Goal: Find specific page/section: Find specific page/section

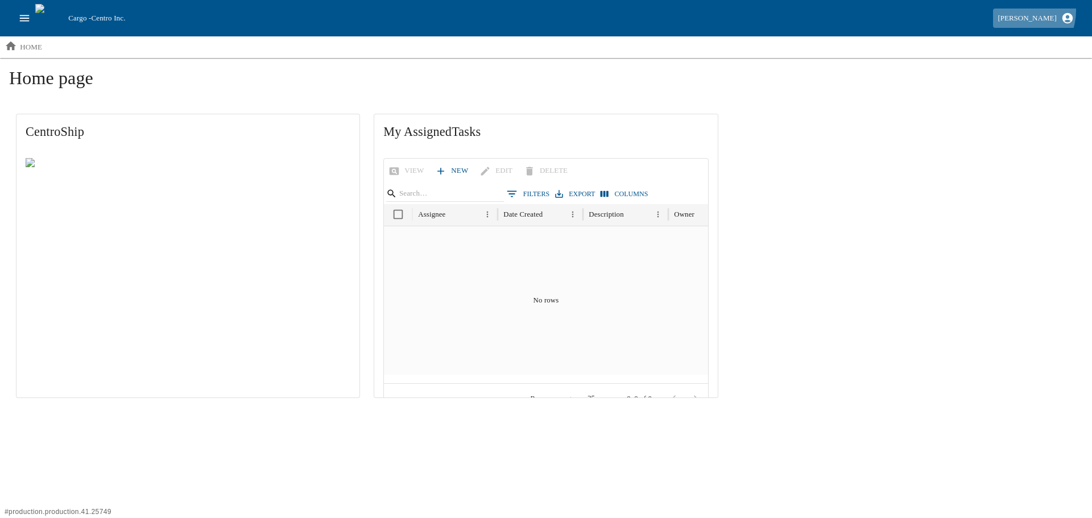
click at [1019, 11] on button "[PERSON_NAME]" at bounding box center [1035, 19] width 85 height 20
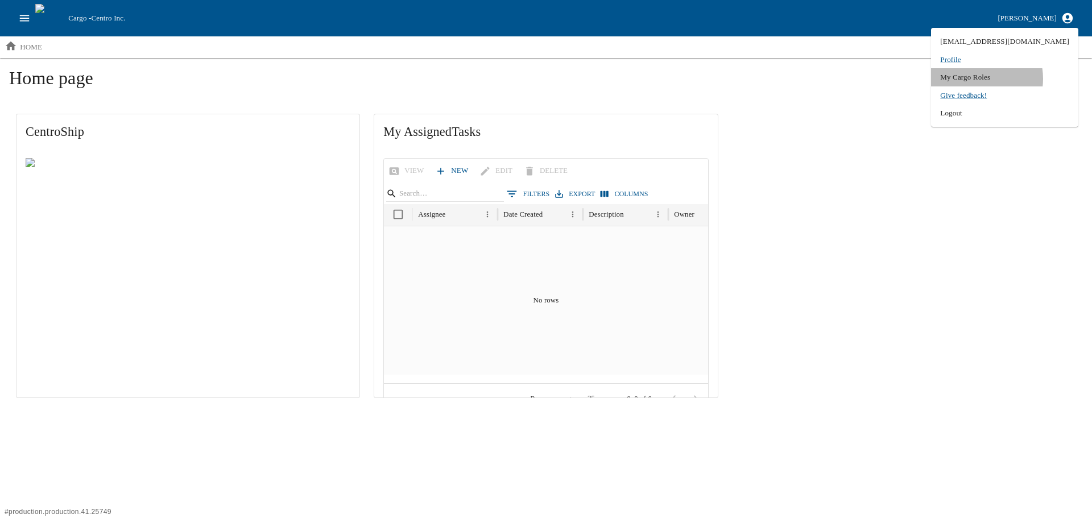
click at [1011, 78] on li "My Cargo Roles" at bounding box center [1004, 77] width 147 height 18
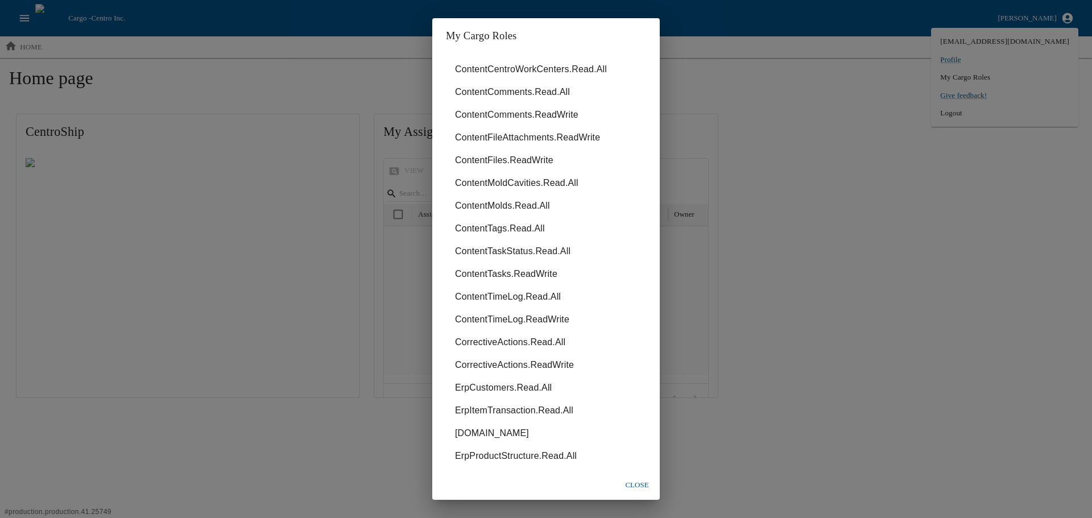
scroll to position [57, 0]
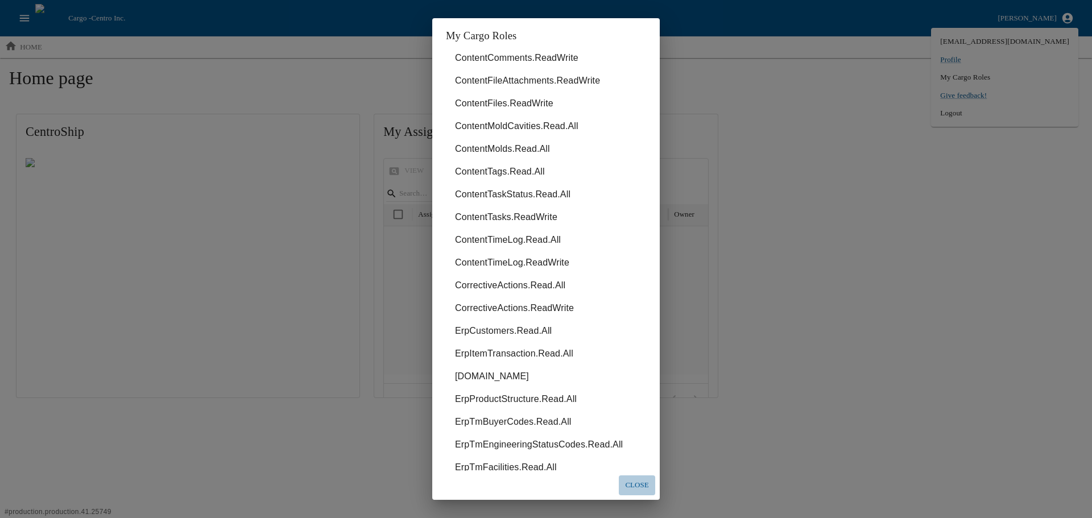
click at [639, 483] on button "close" at bounding box center [637, 485] width 36 height 20
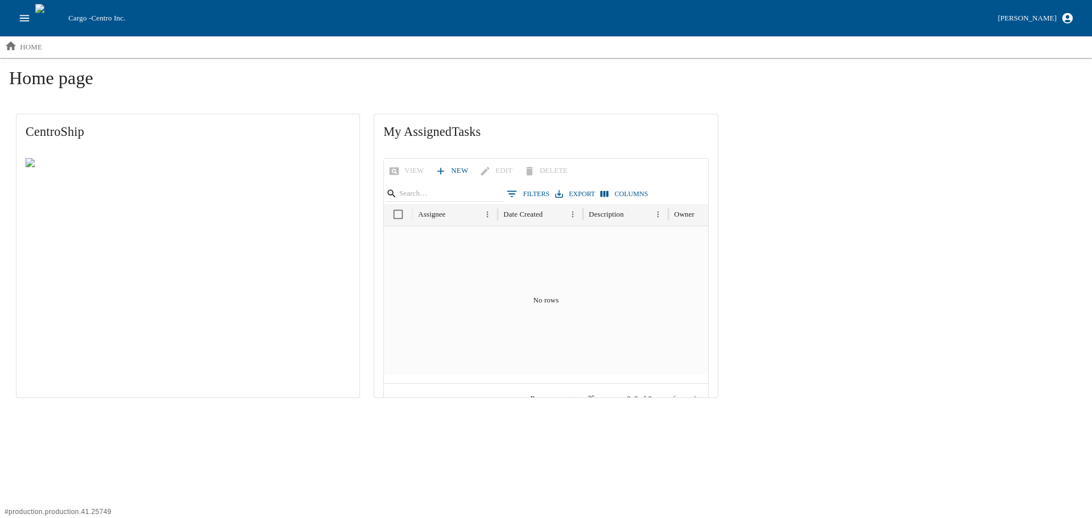
click at [28, 20] on icon "open drawer" at bounding box center [24, 18] width 13 height 13
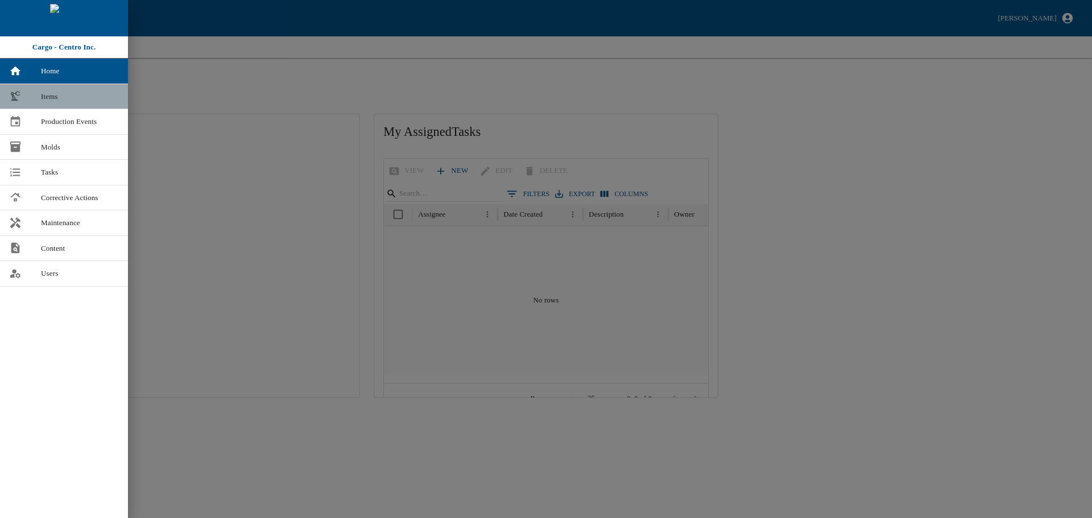
click at [99, 101] on span "Items" at bounding box center [80, 96] width 78 height 11
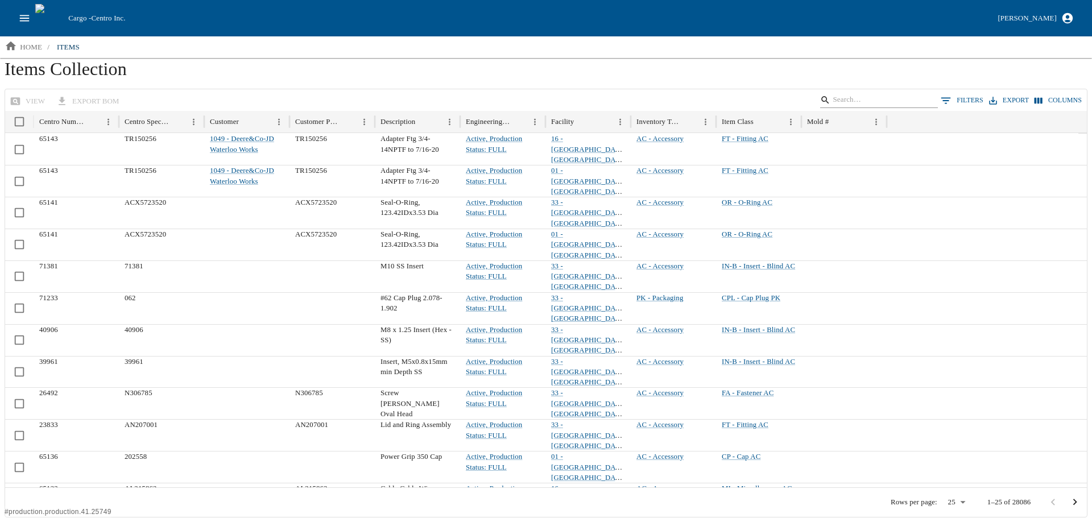
click at [893, 101] on input "Search" at bounding box center [876, 100] width 89 height 16
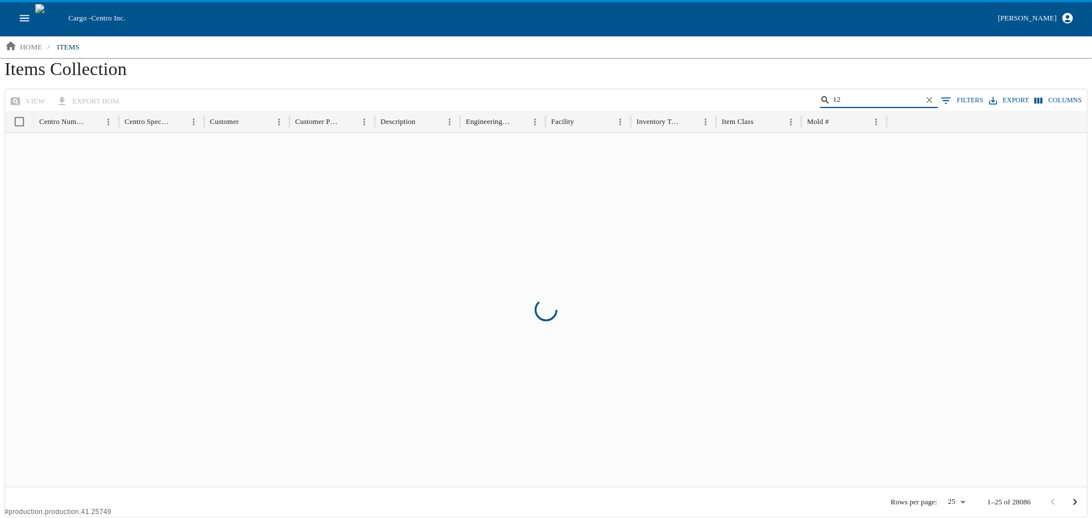
type input "1"
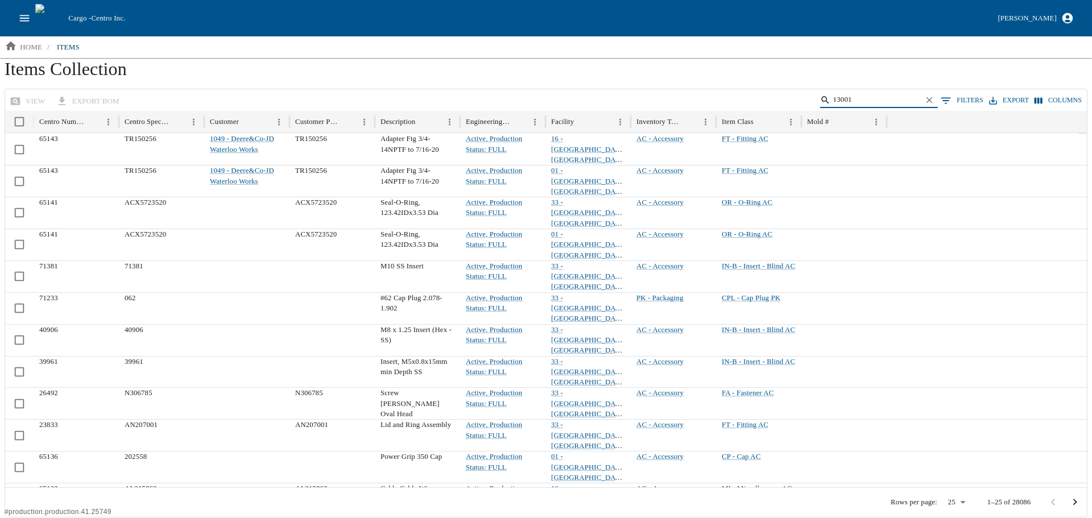
type input "13001"
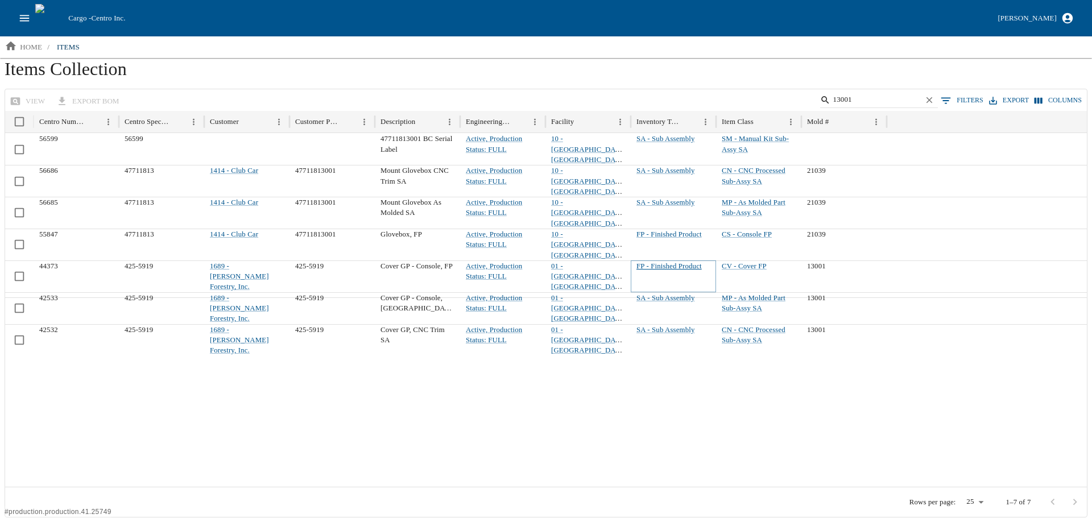
click at [702, 262] on link "FP - Finished Product" at bounding box center [668, 266] width 65 height 8
click at [965, 99] on button "0 Filters" at bounding box center [962, 100] width 48 height 17
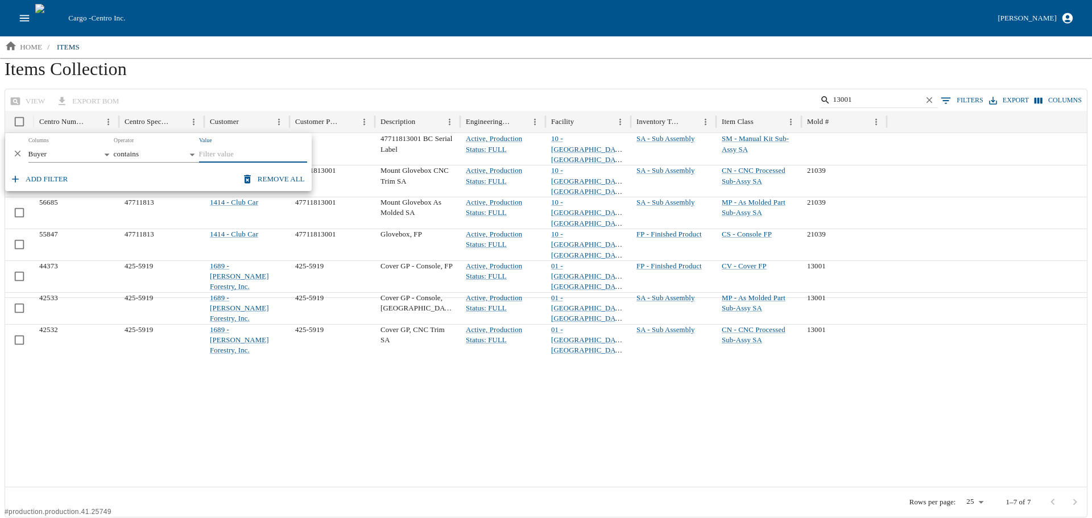
click at [19, 152] on icon "Delete" at bounding box center [18, 153] width 6 height 6
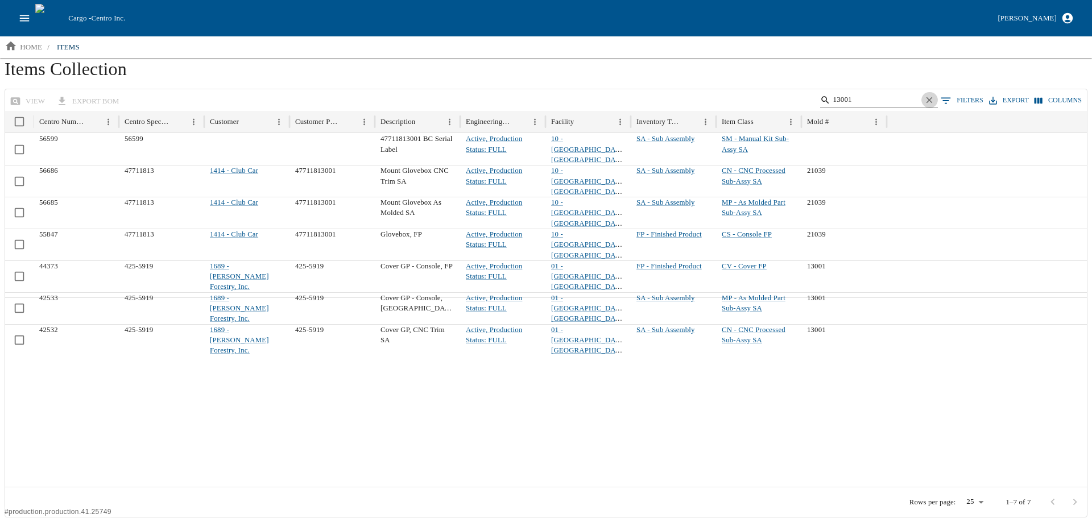
click at [935, 100] on icon "Clear" at bounding box center [929, 100] width 11 height 11
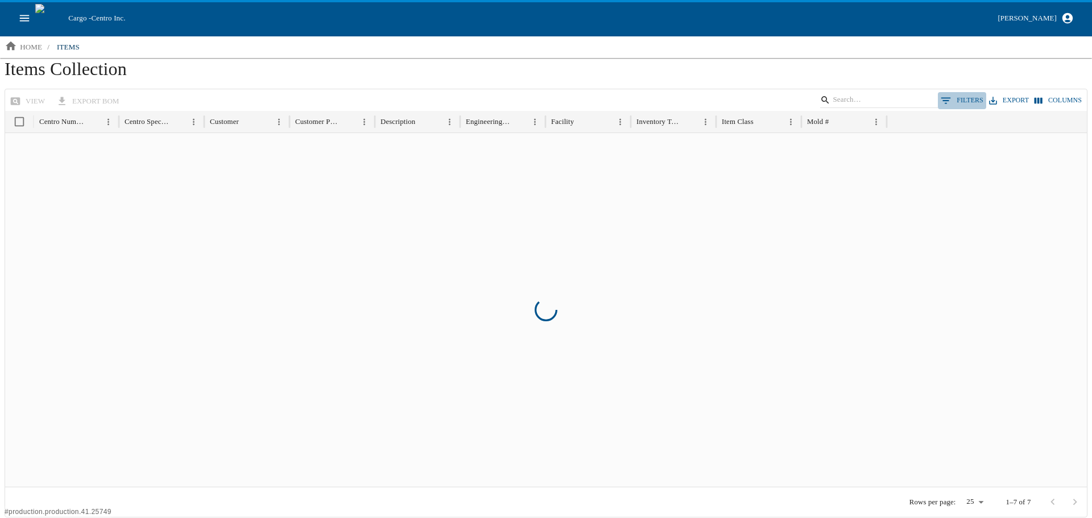
click at [967, 101] on button "0 Filters" at bounding box center [962, 100] width 48 height 17
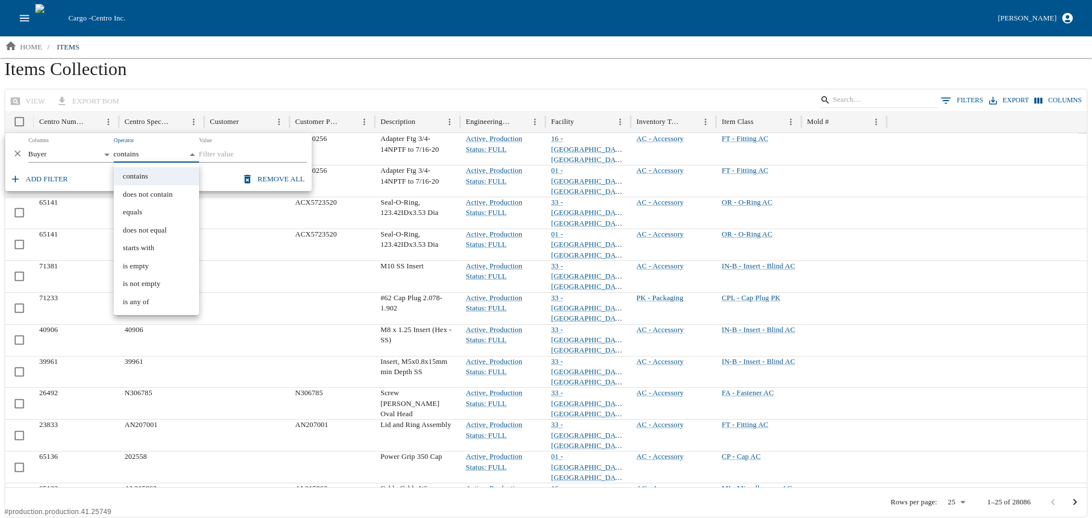
click at [189, 155] on body "Cargo - Centro Inc. Keegan Rathe home / items Items Collection view export BOM …" at bounding box center [546, 258] width 1092 height 517
click at [189, 155] on div at bounding box center [546, 259] width 1092 height 518
click at [103, 151] on body "Cargo - Centro Inc. Keegan Rathe home / items Items Collection view export BOM …" at bounding box center [546, 258] width 1092 height 517
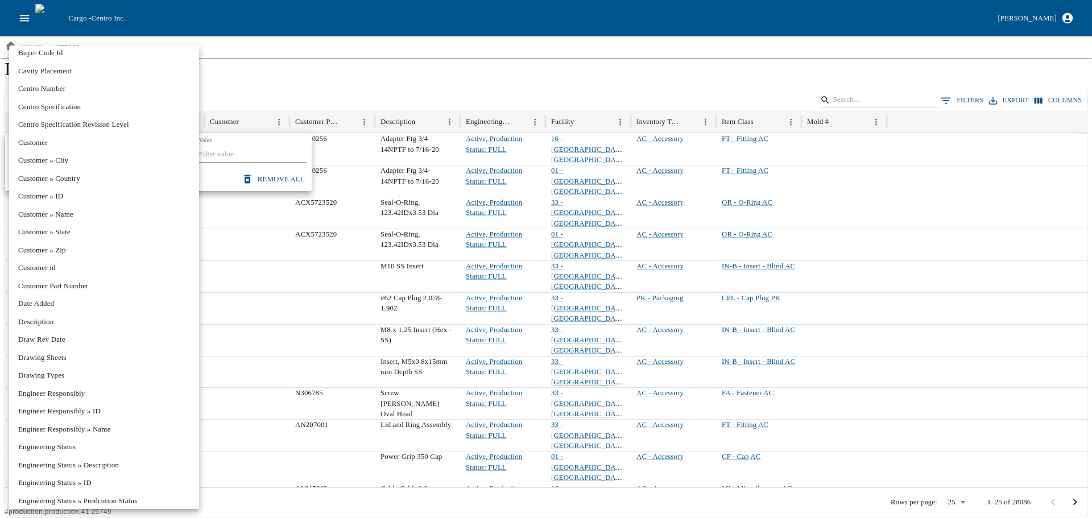
scroll to position [171, 0]
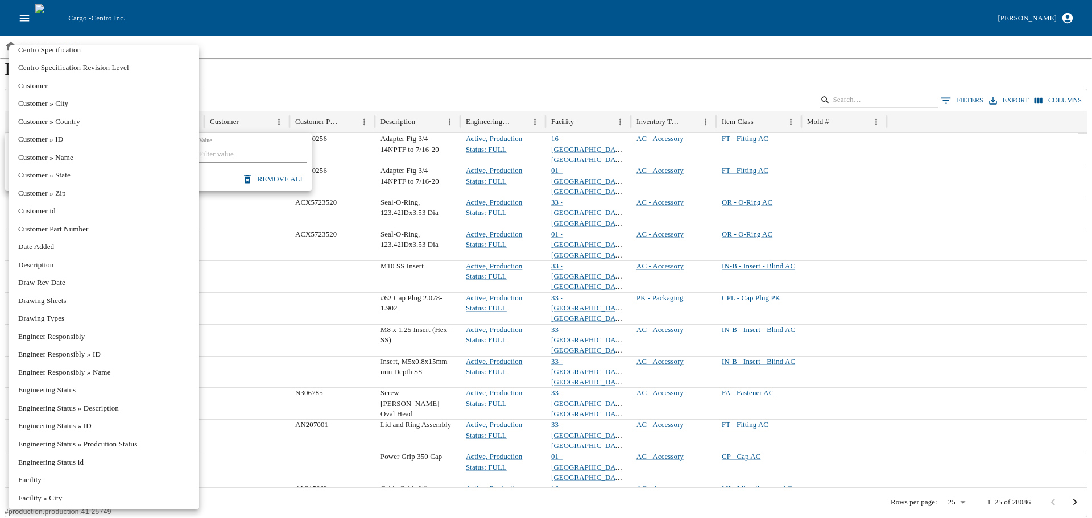
click at [119, 395] on li "Engineering Status" at bounding box center [104, 390] width 190 height 18
type input "**********"
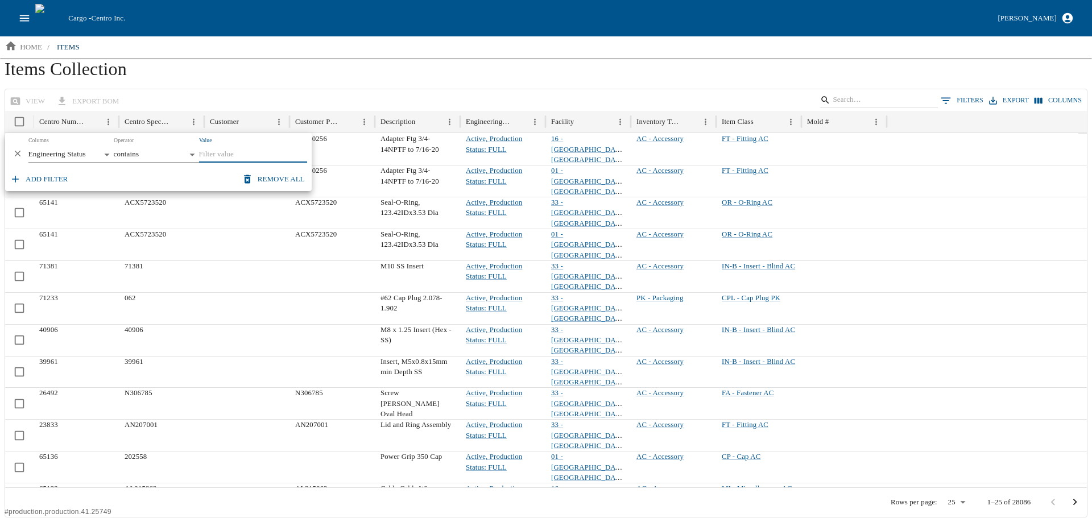
click at [212, 153] on input "Value" at bounding box center [253, 155] width 108 height 16
click at [308, 98] on div "view export BOM 0 Filters Export Columns" at bounding box center [545, 100] width 1081 height 22
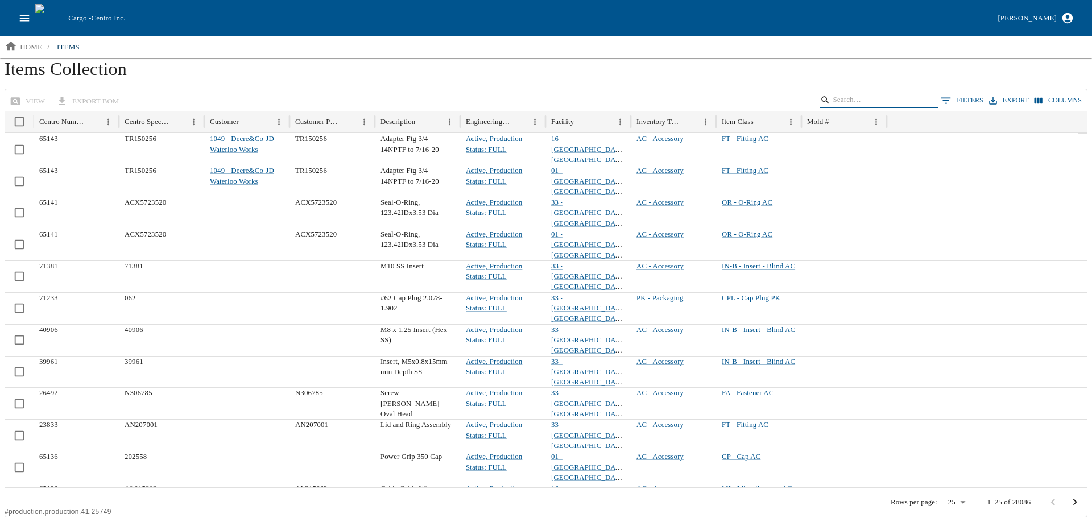
click at [856, 101] on input "Search" at bounding box center [876, 100] width 89 height 16
type input "13001"
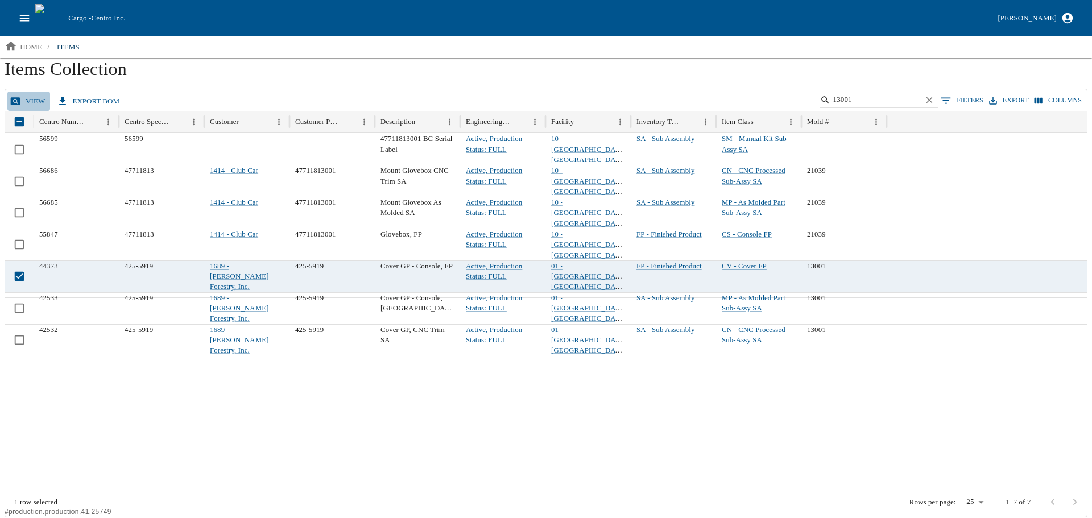
click at [38, 101] on link "view" at bounding box center [28, 102] width 43 height 20
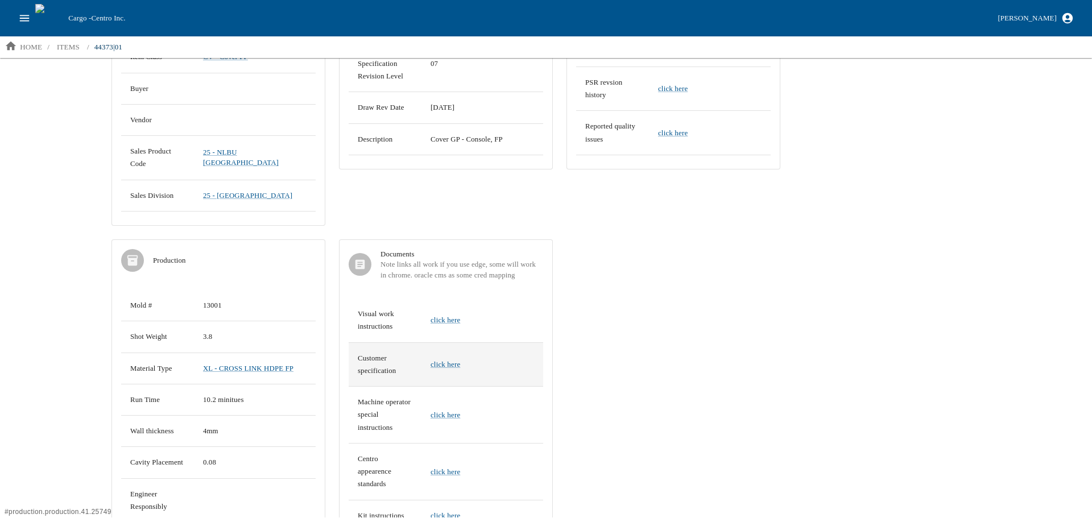
scroll to position [284, 0]
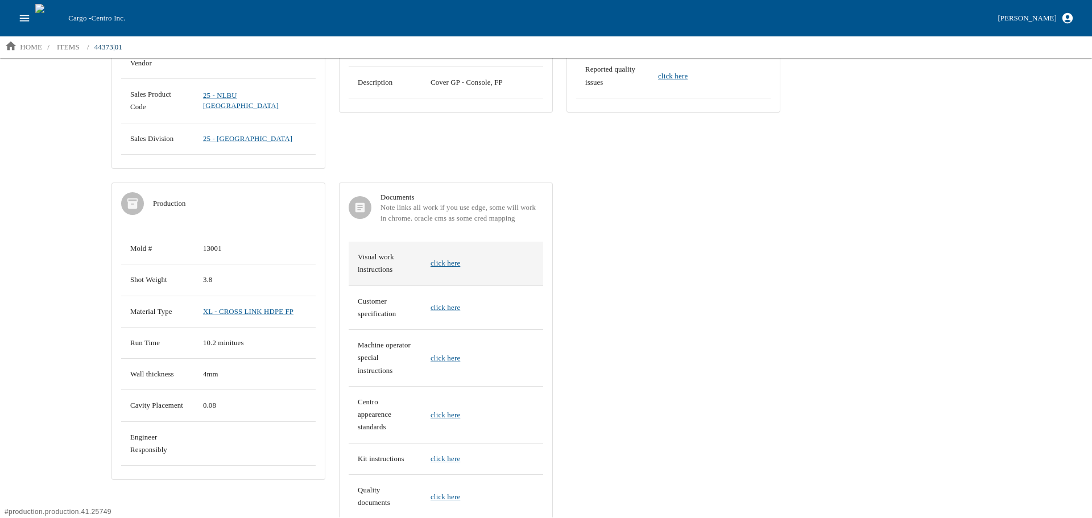
click at [455, 259] on link "click here" at bounding box center [445, 263] width 30 height 9
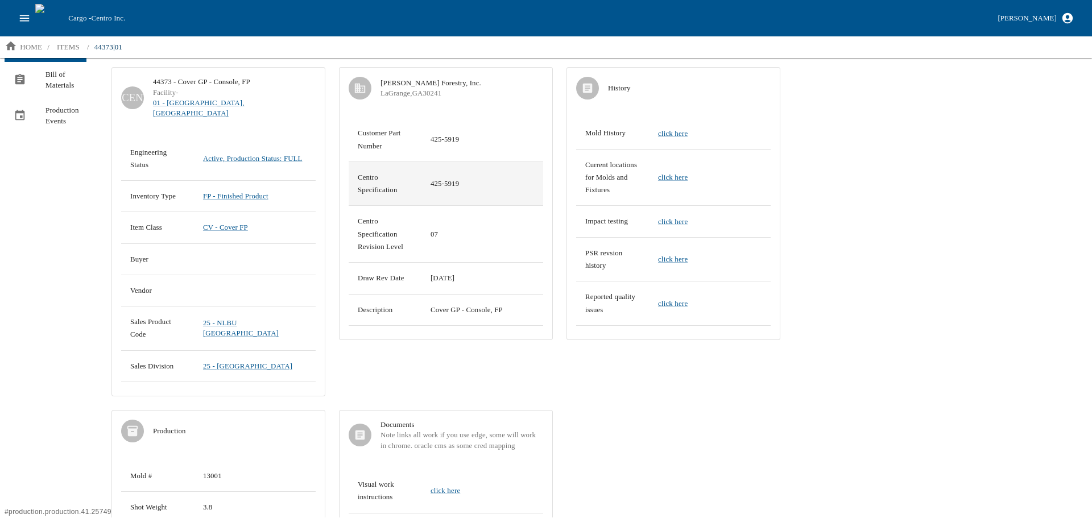
scroll to position [0, 0]
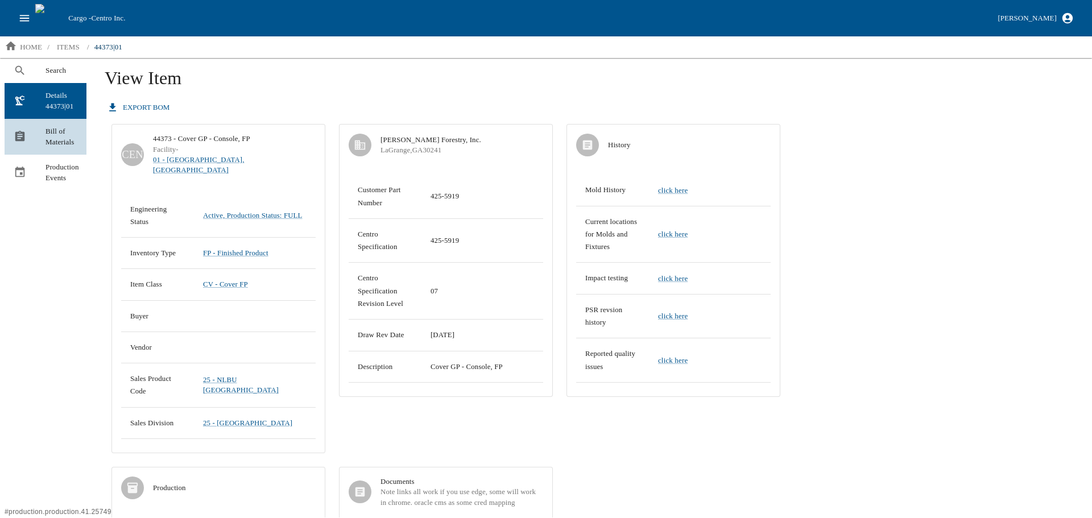
click at [42, 135] on div at bounding box center [30, 136] width 32 height 13
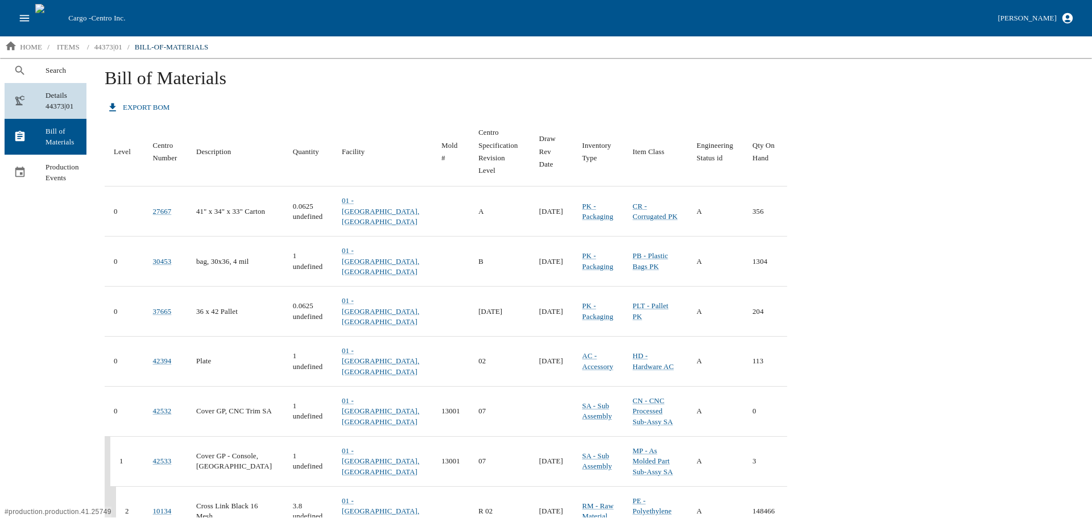
click at [67, 106] on span "Details 44373|01" at bounding box center [61, 101] width 32 height 22
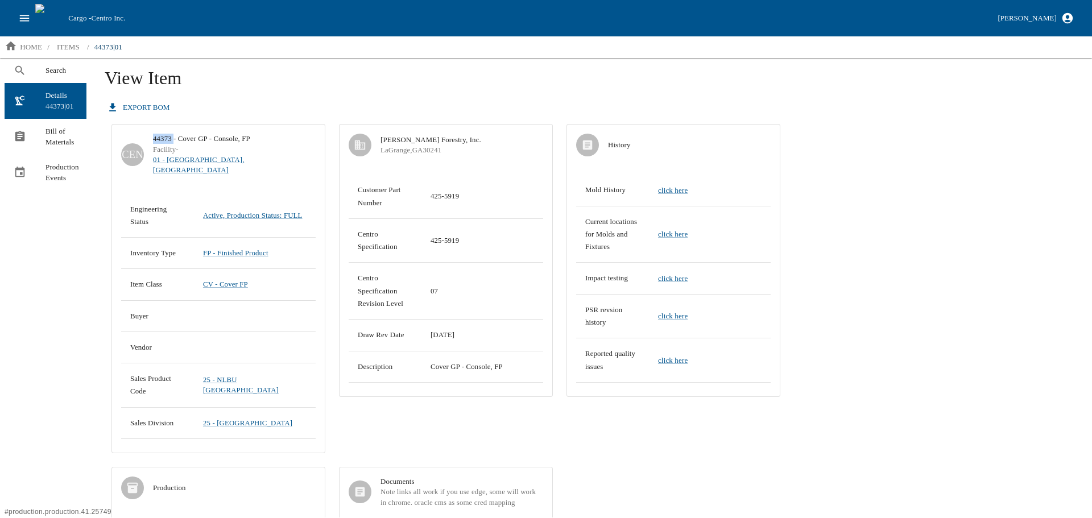
drag, startPoint x: 175, startPoint y: 136, endPoint x: 152, endPoint y: 132, distance: 23.2
click at [152, 132] on div "CEN 44373 - Cover GP - Console, FP Facility - 01 - North Liberty, IA" at bounding box center [218, 155] width 213 height 60
click at [26, 21] on icon "open drawer" at bounding box center [25, 18] width 10 height 6
